Goal: Complete application form: Complete application form

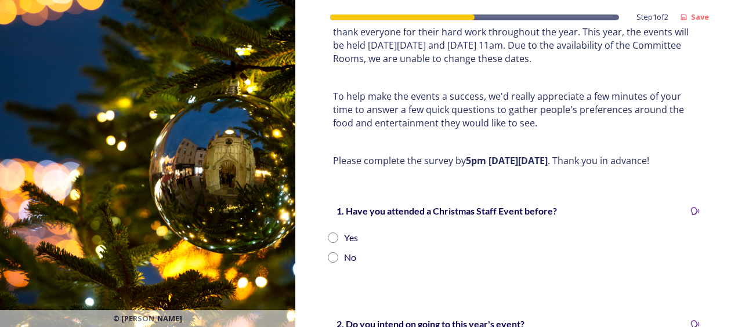
scroll to position [116, 0]
click at [331, 236] on input "radio" at bounding box center [333, 237] width 10 height 10
radio input "true"
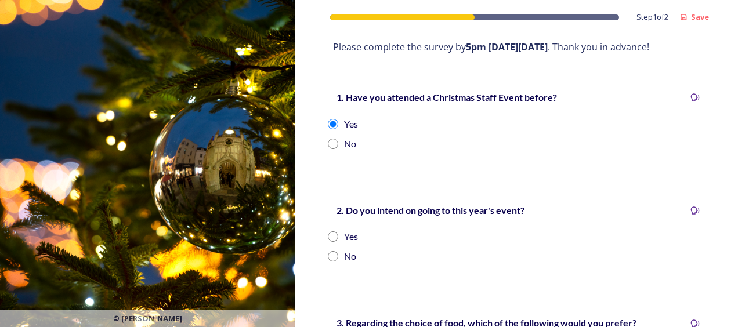
scroll to position [232, 0]
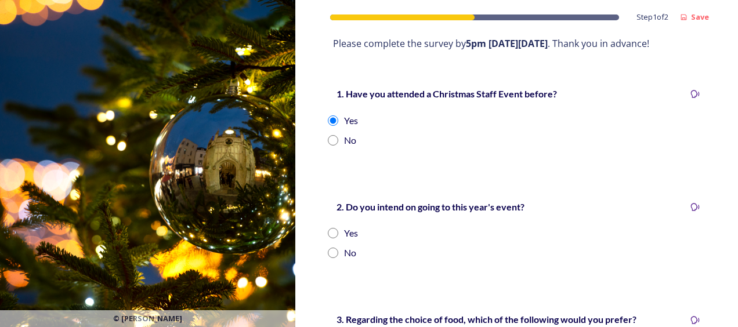
click at [330, 234] on input "radio" at bounding box center [333, 233] width 10 height 10
radio input "true"
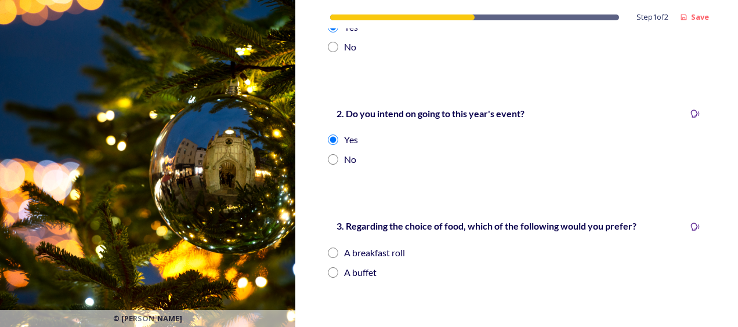
scroll to position [406, 0]
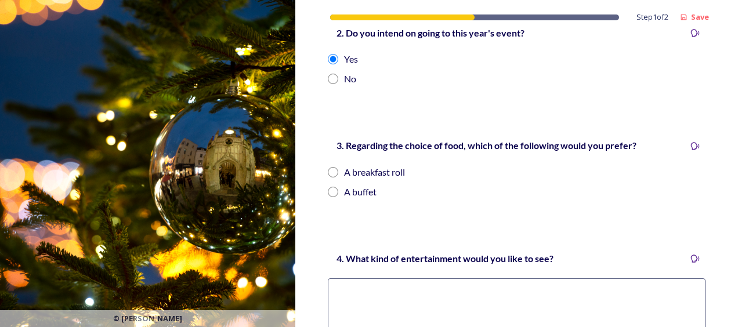
click at [332, 193] on input "radio" at bounding box center [333, 192] width 10 height 10
radio input "true"
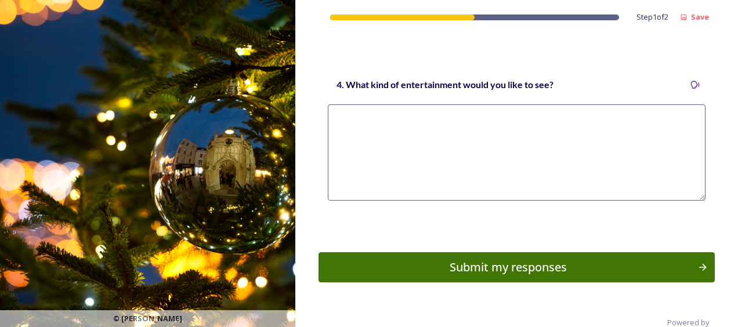
click at [340, 115] on textarea at bounding box center [517, 152] width 378 height 96
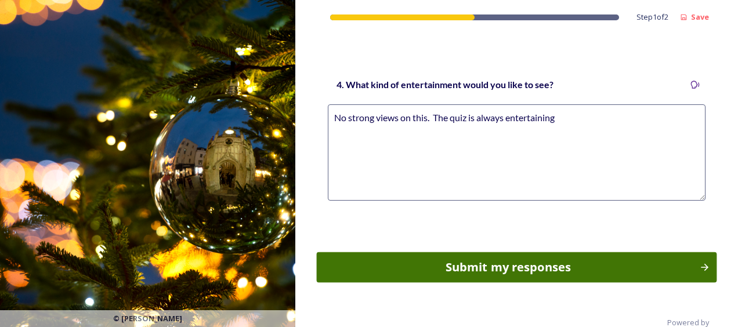
type textarea "No strong views on this. The quiz is always entertaining"
click at [497, 269] on div "Submit my responses" at bounding box center [508, 267] width 370 height 17
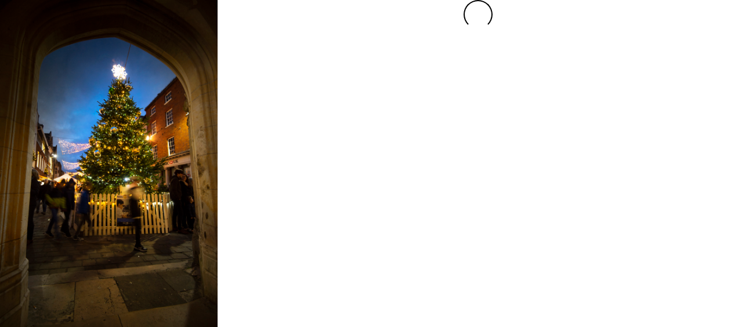
scroll to position [0, 0]
